Goal: Task Accomplishment & Management: Use online tool/utility

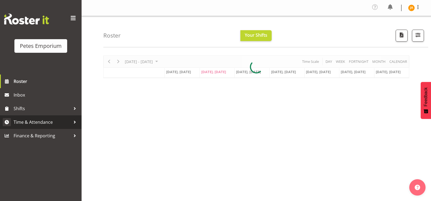
click at [42, 118] on link "Time & Attendance" at bounding box center [41, 122] width 82 height 14
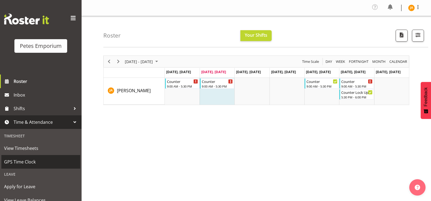
click at [33, 168] on link "GPS Time Clock" at bounding box center [40, 162] width 79 height 14
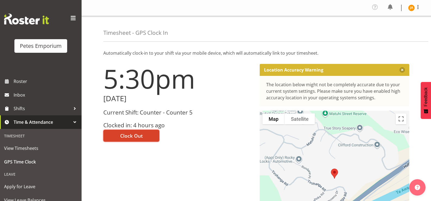
click at [140, 136] on span "Clock Out" at bounding box center [131, 135] width 23 height 7
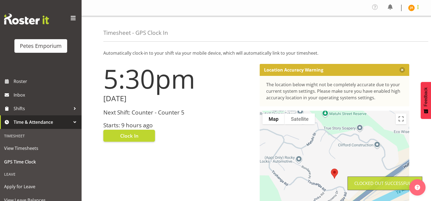
click at [421, 8] on span at bounding box center [418, 7] width 7 height 7
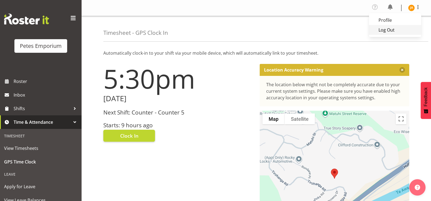
click at [396, 32] on link "Log Out" at bounding box center [395, 30] width 52 height 10
